Goal: Task Accomplishment & Management: Manage account settings

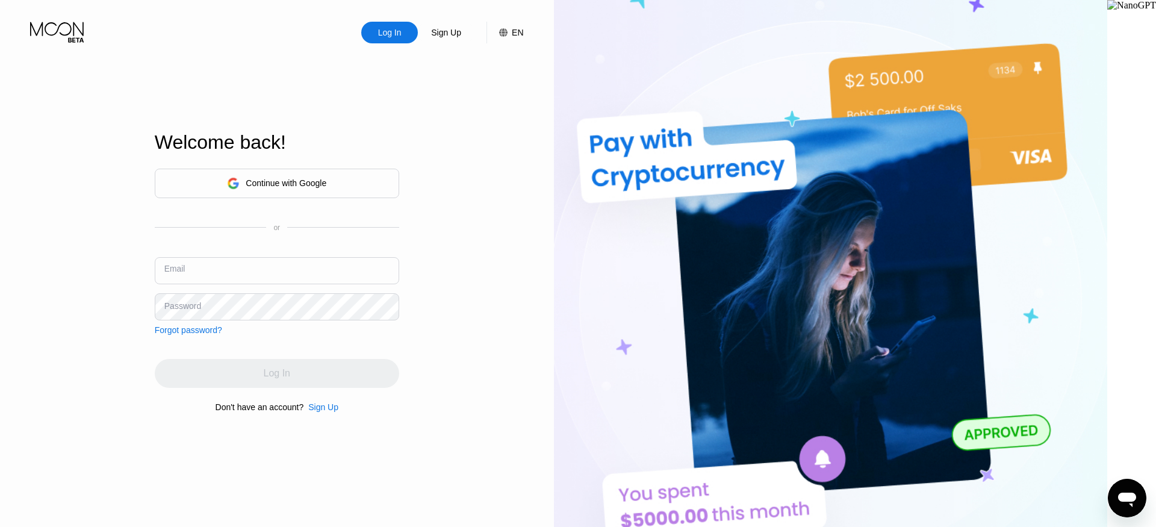
click at [243, 267] on input "text" at bounding box center [277, 270] width 244 height 27
click at [365, 193] on div "Continue with Google" at bounding box center [277, 184] width 244 height 30
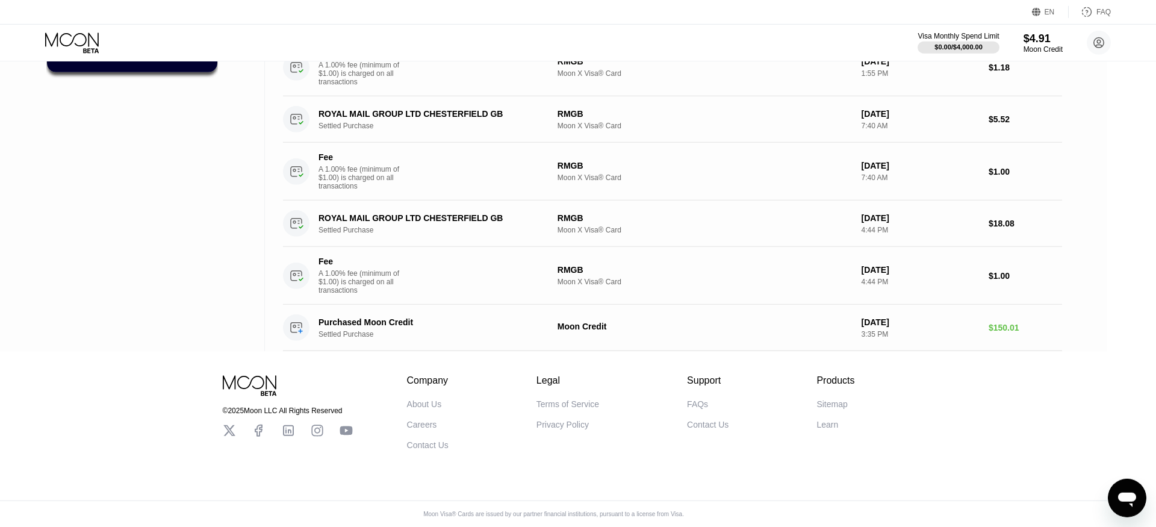
scroll to position [229, 0]
click at [1095, 39] on circle at bounding box center [1099, 43] width 24 height 24
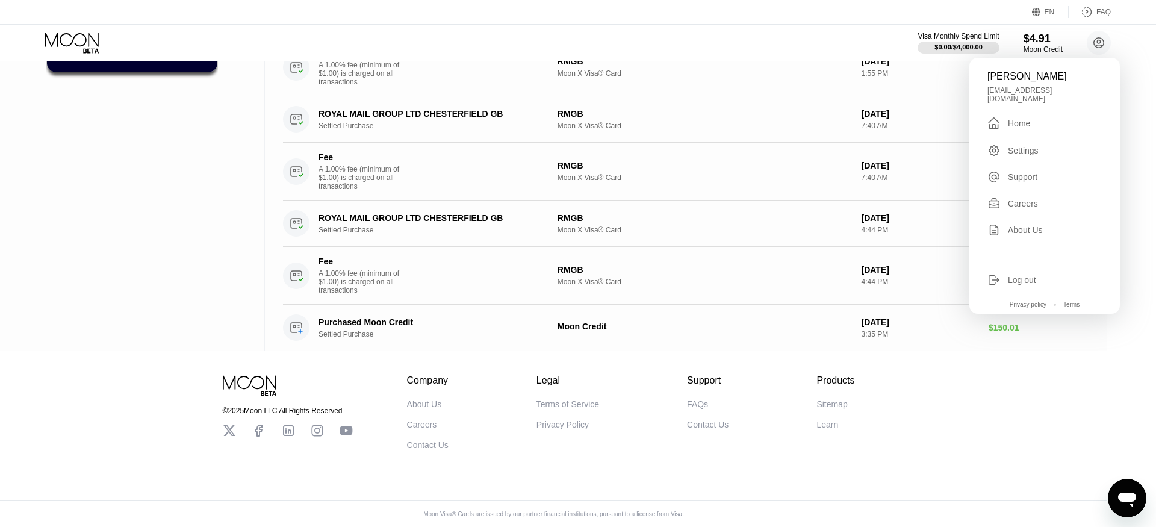
click at [1038, 276] on div "Log out" at bounding box center [1045, 279] width 114 height 13
